Goal: Find specific page/section: Find specific page/section

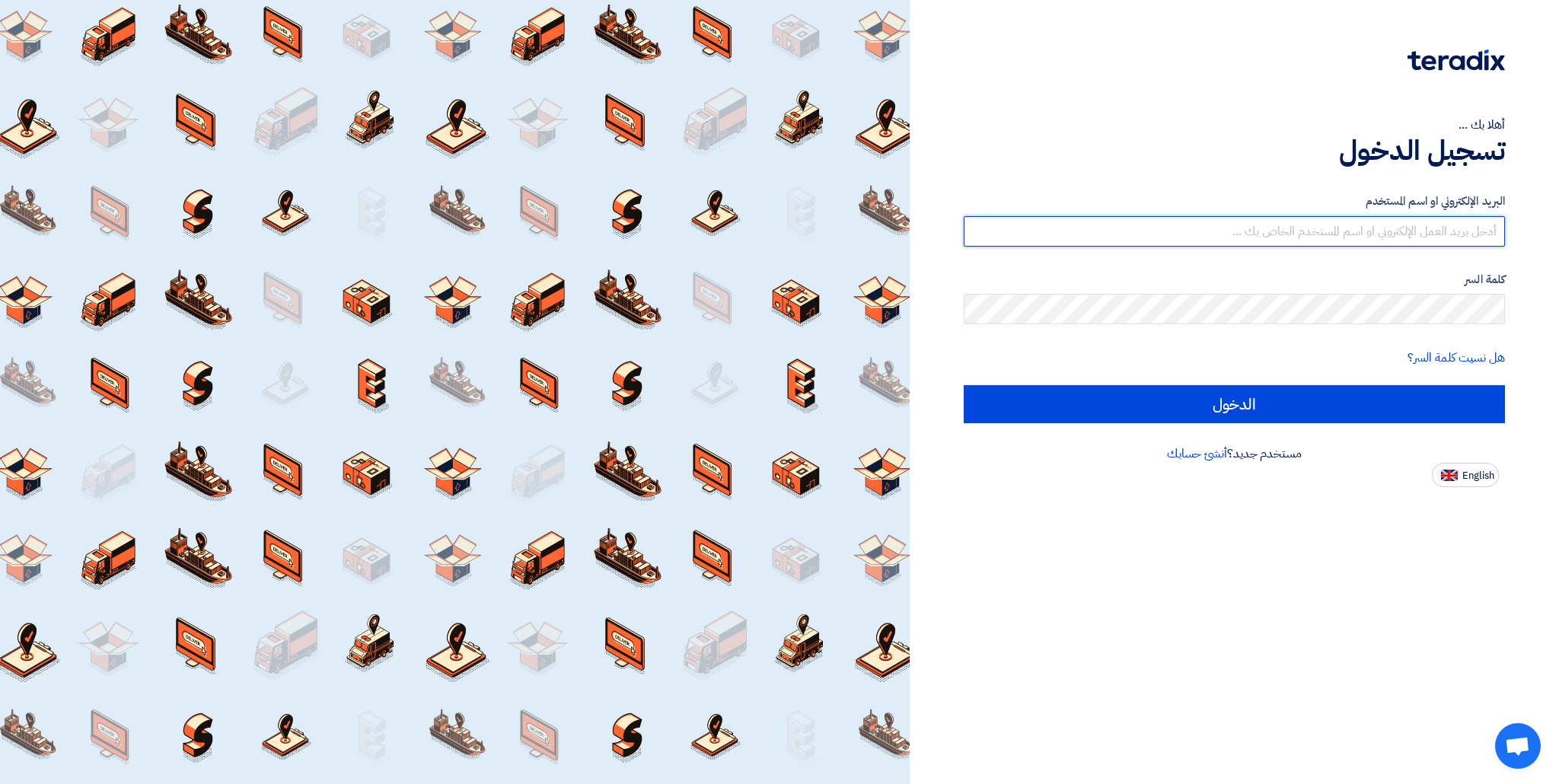
click at [1344, 231] on input "text" at bounding box center [1233, 231] width 541 height 31
drag, startPoint x: 1045, startPoint y: 230, endPoint x: 1037, endPoint y: 233, distance: 8.5
click at [1043, 230] on input "text" at bounding box center [1233, 231] width 541 height 31
type input "[EMAIL_ADDRESS][DOMAIN_NAME]"
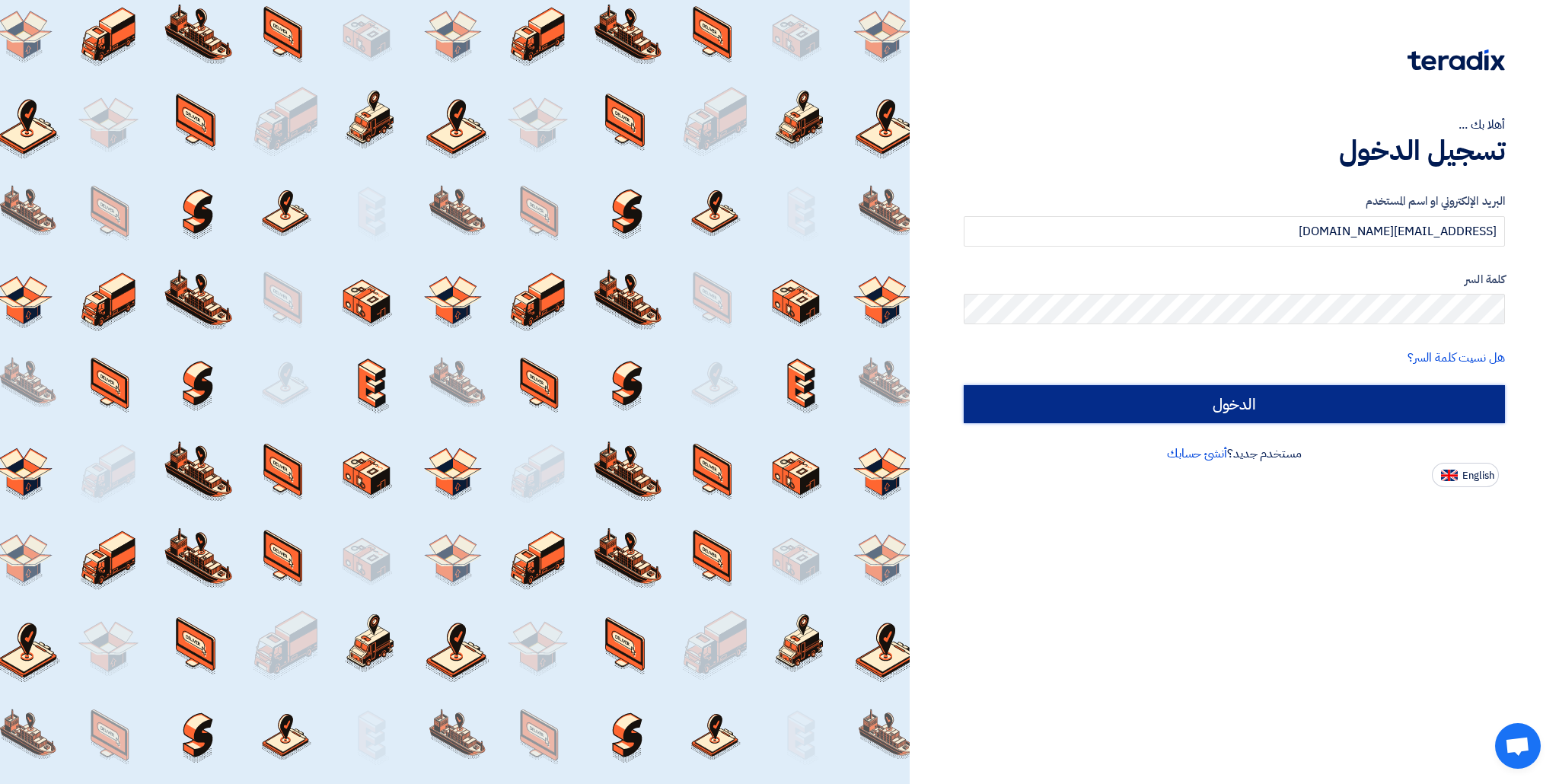
click at [1143, 397] on input "الدخول" at bounding box center [1233, 404] width 541 height 38
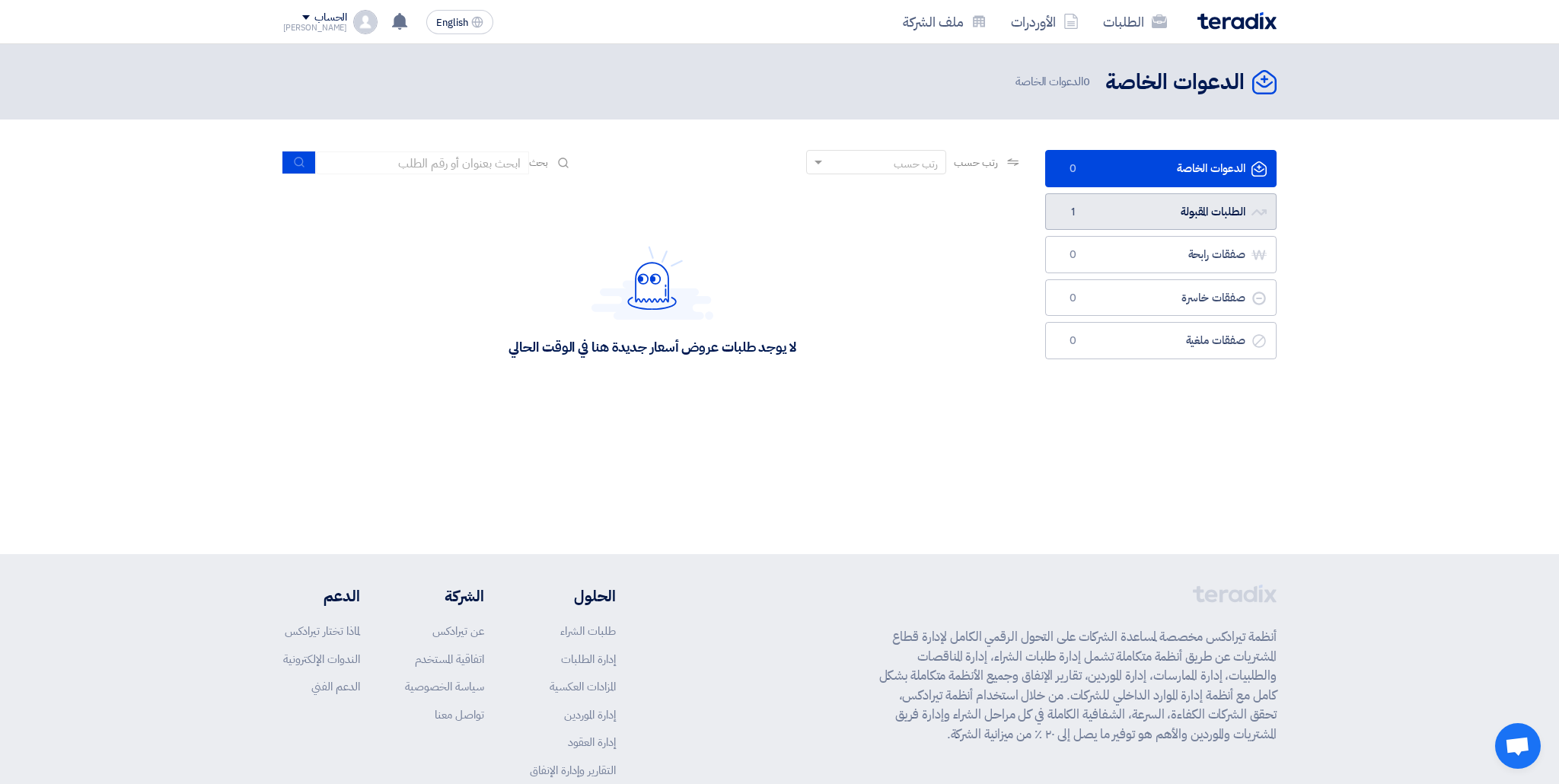
click at [1161, 215] on link "الطلبات المقبولة الطلبات المقبولة 1" at bounding box center [1161, 212] width 231 height 37
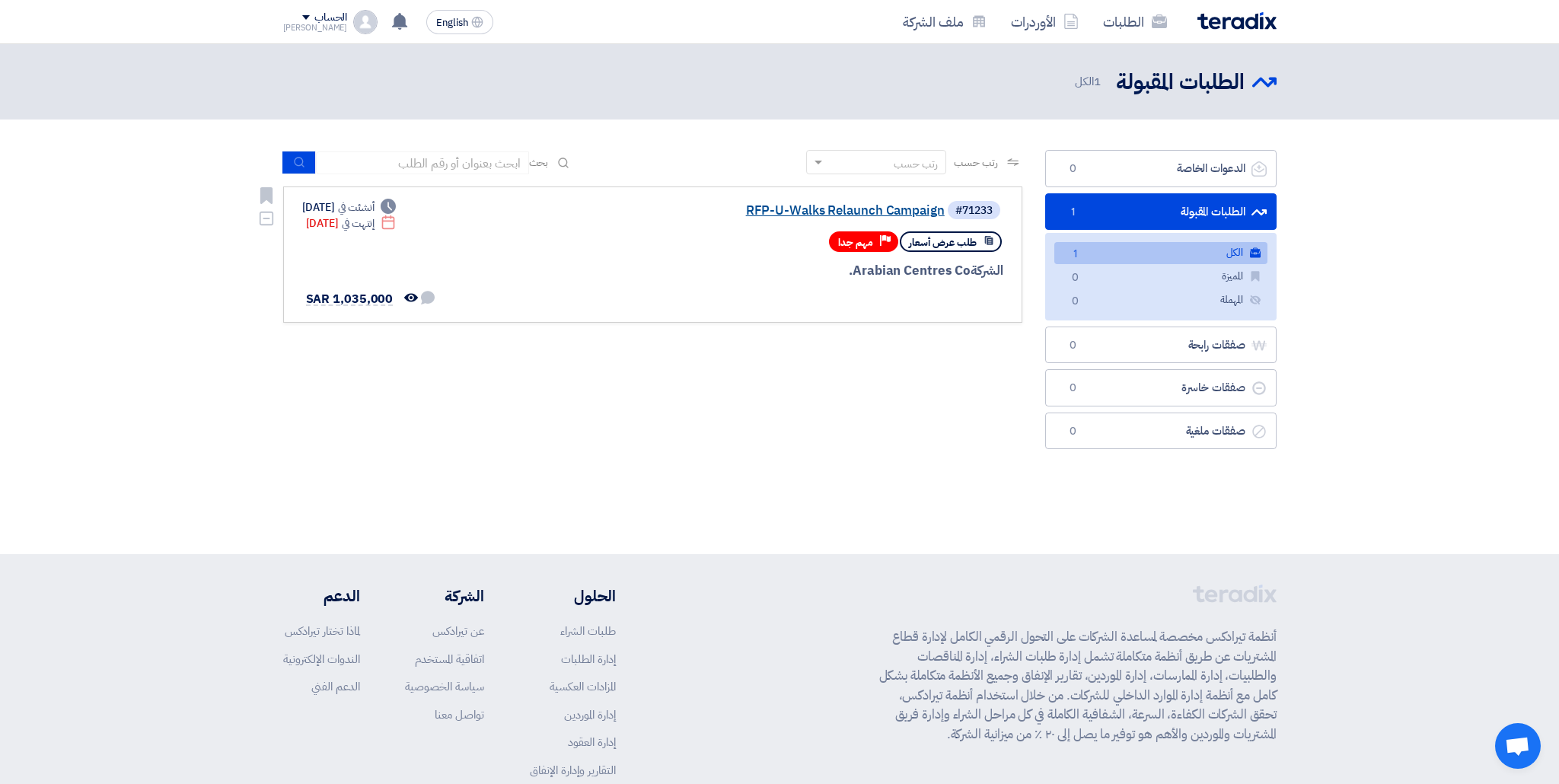
click at [841, 213] on link "RFP-U-Walks Relaunch Campaign" at bounding box center [792, 211] width 304 height 14
